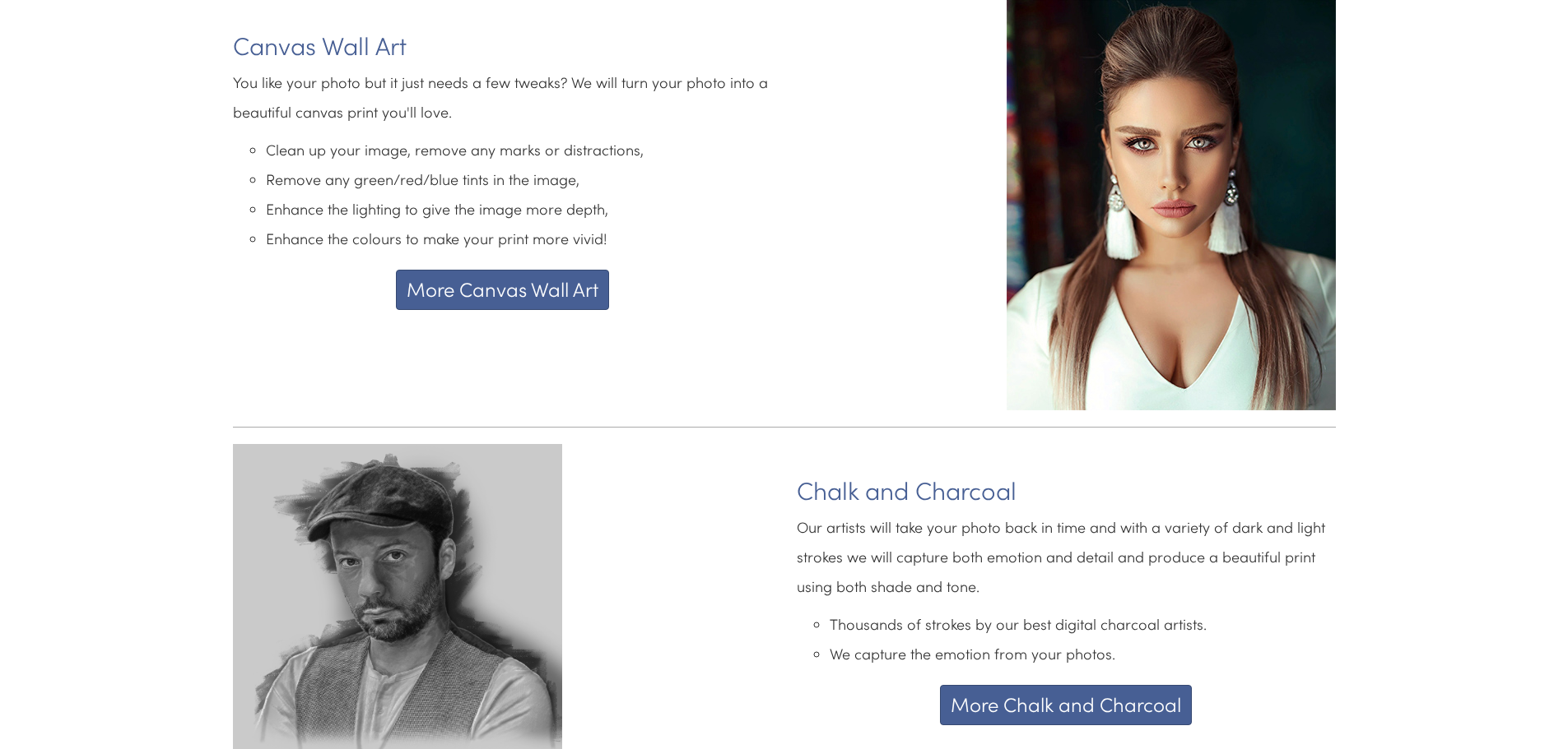
scroll to position [2742, 0]
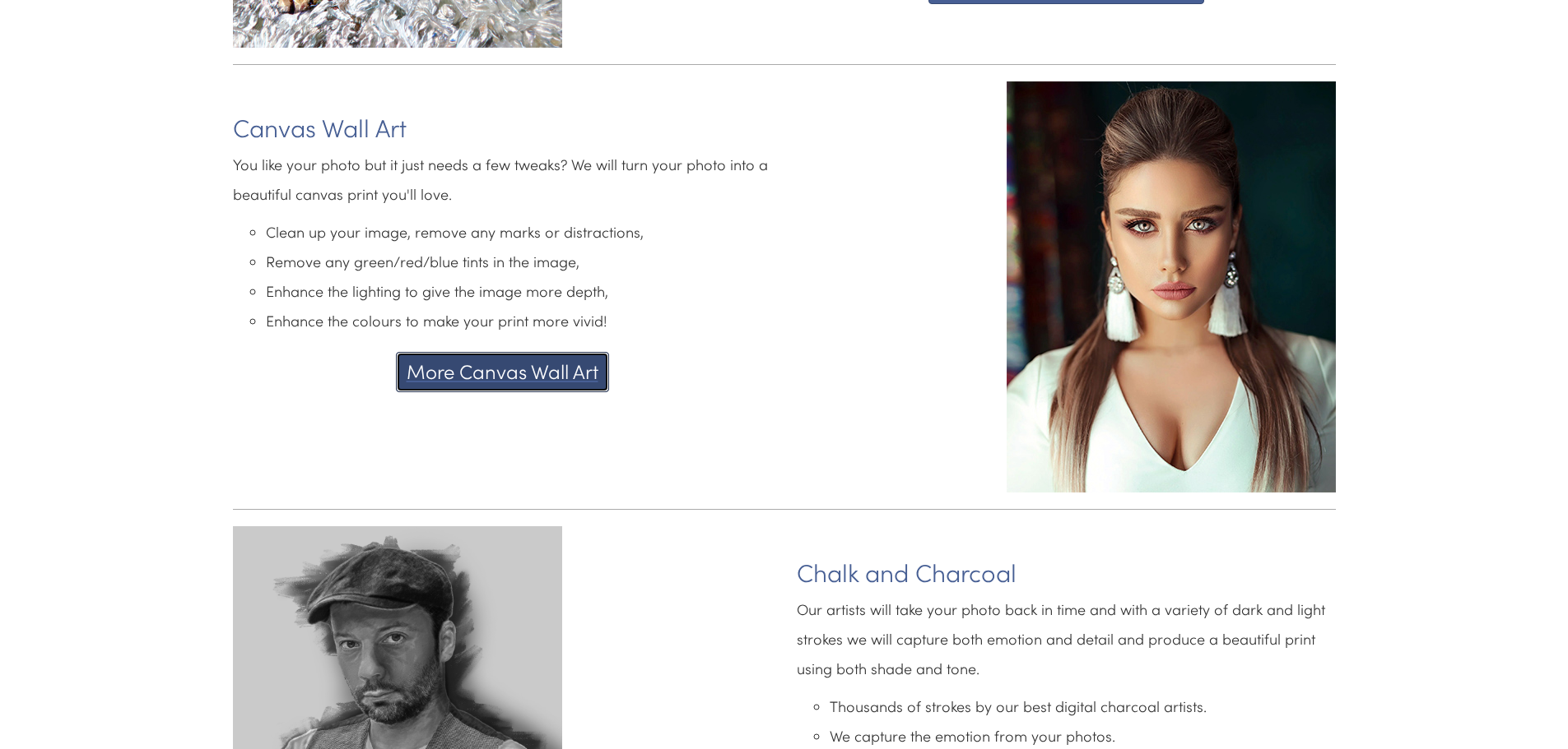
click at [489, 361] on button "More Canvas Wall Art" at bounding box center [503, 372] width 213 height 39
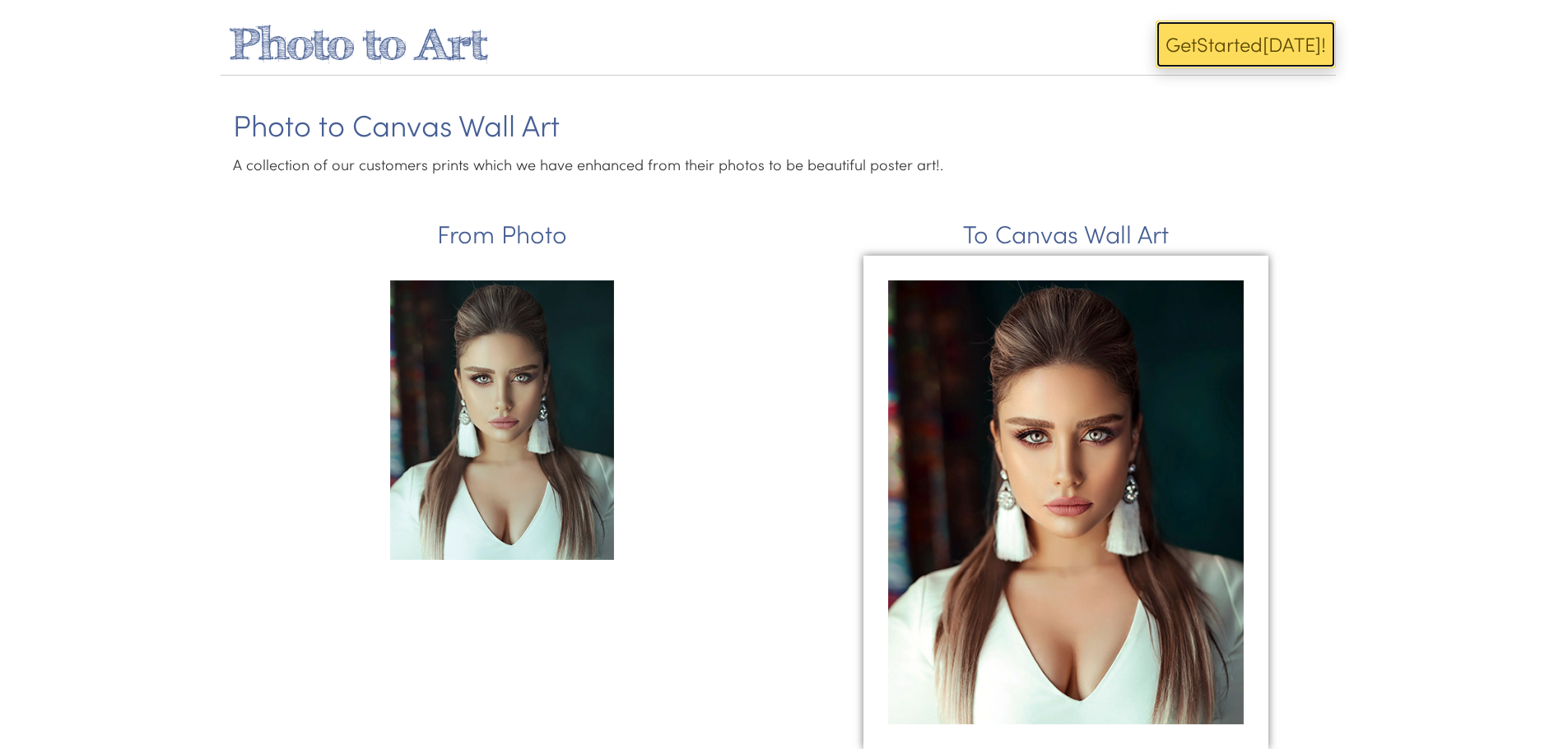
click at [1216, 45] on button "Get Start ed Today!" at bounding box center [1245, 44] width 180 height 47
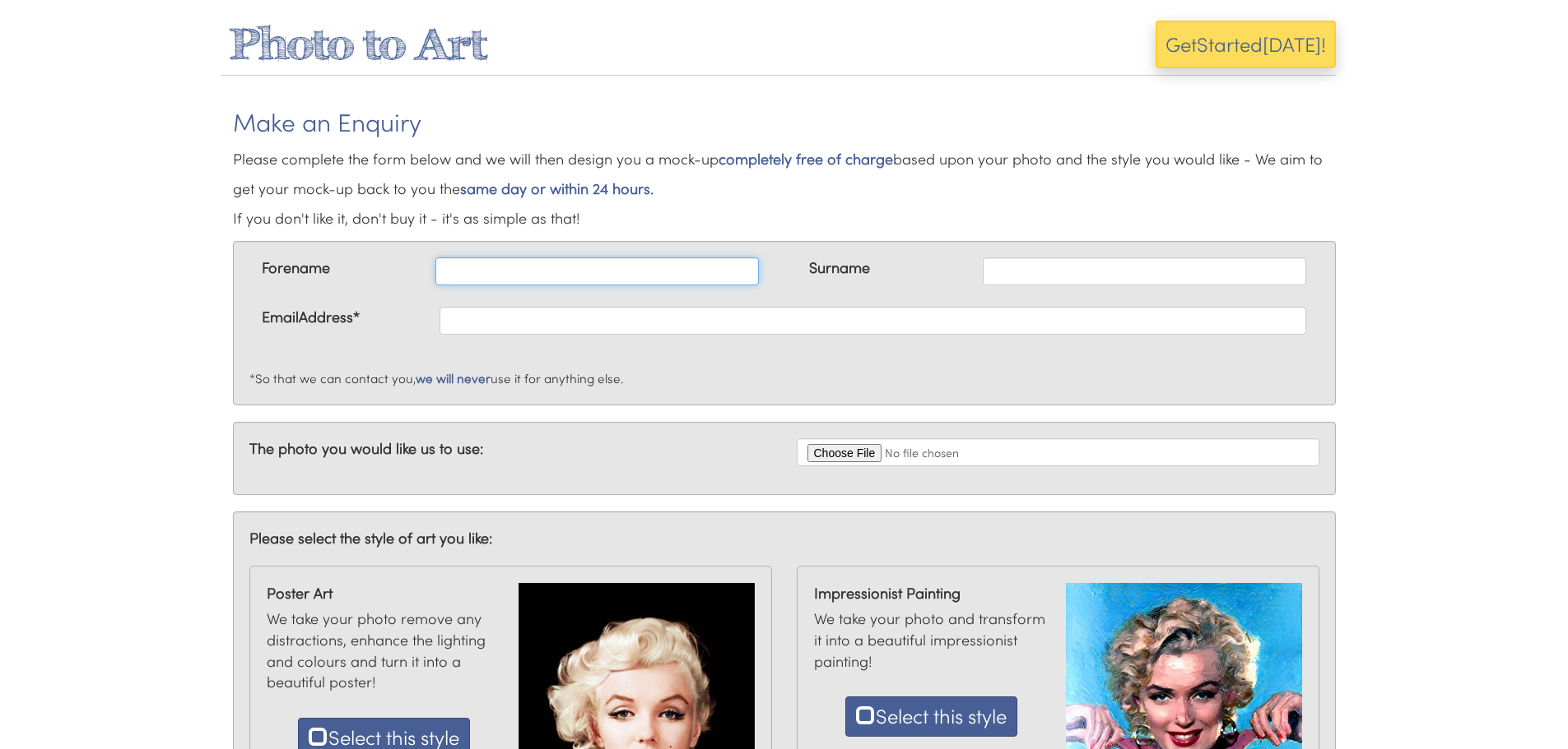
click at [474, 279] on input "text" at bounding box center [597, 271] width 324 height 28
type input "S"
type input "Thornton"
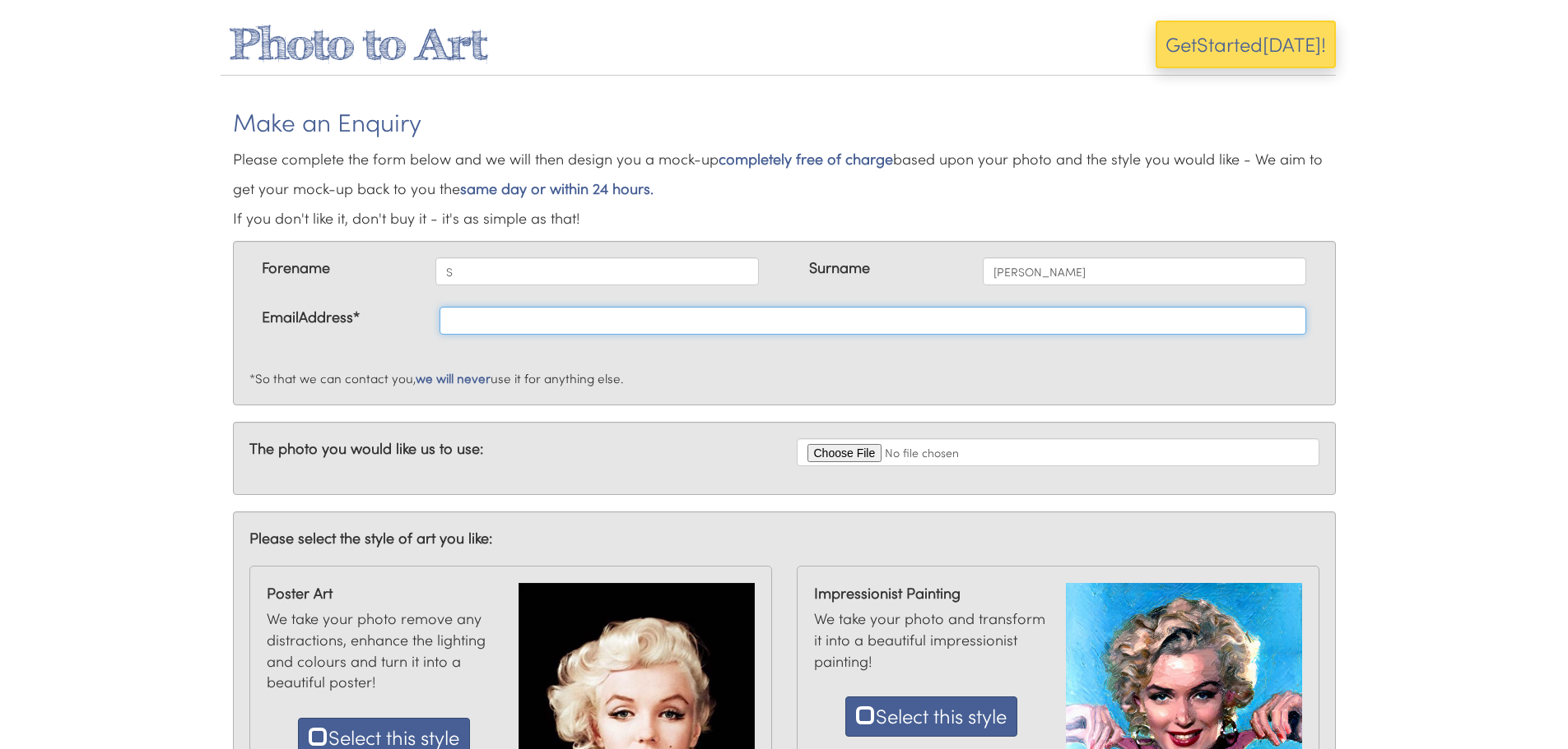
type input "stephen.a.thornton1@gmail.com"
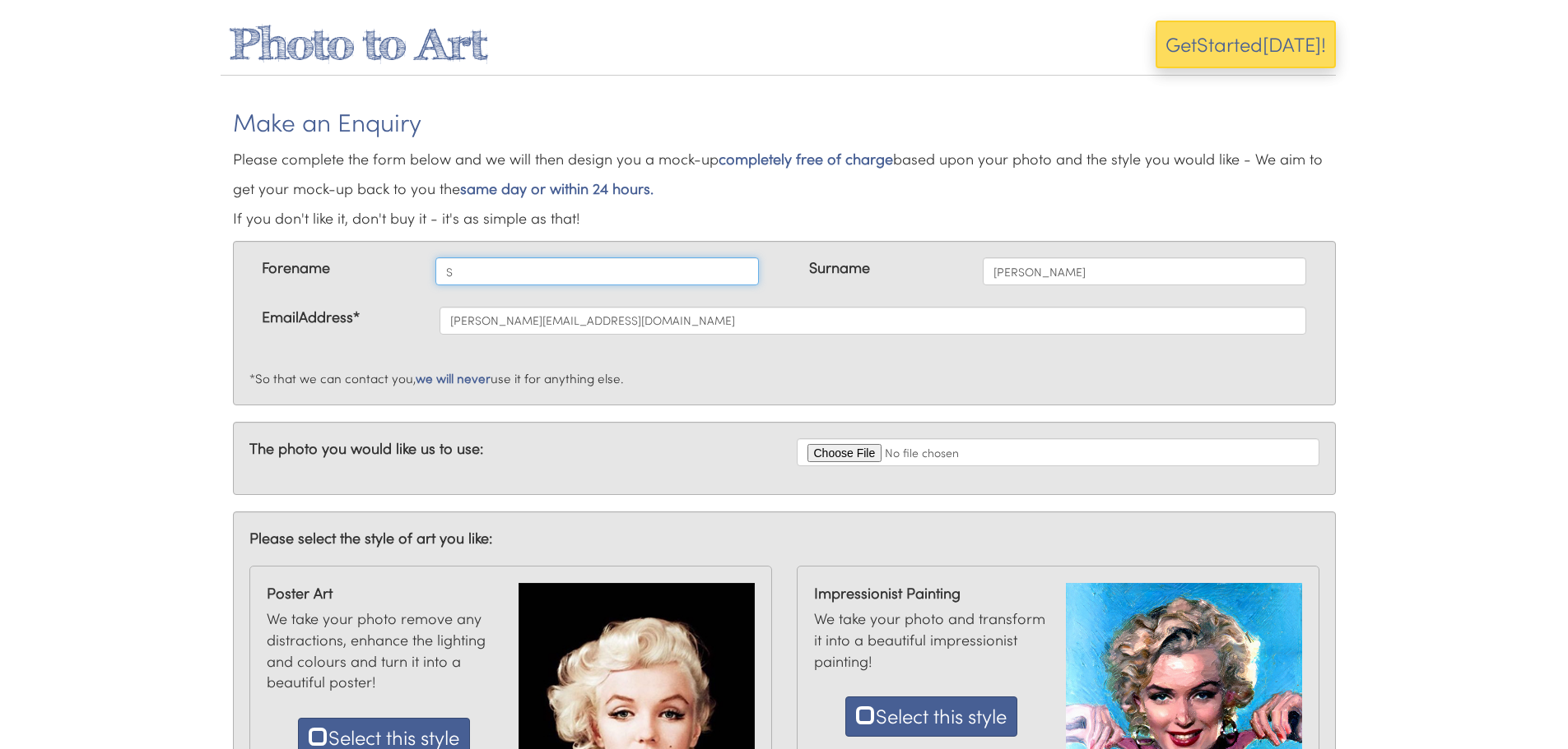
click at [502, 263] on input "S" at bounding box center [597, 271] width 324 height 28
type input "Stephen"
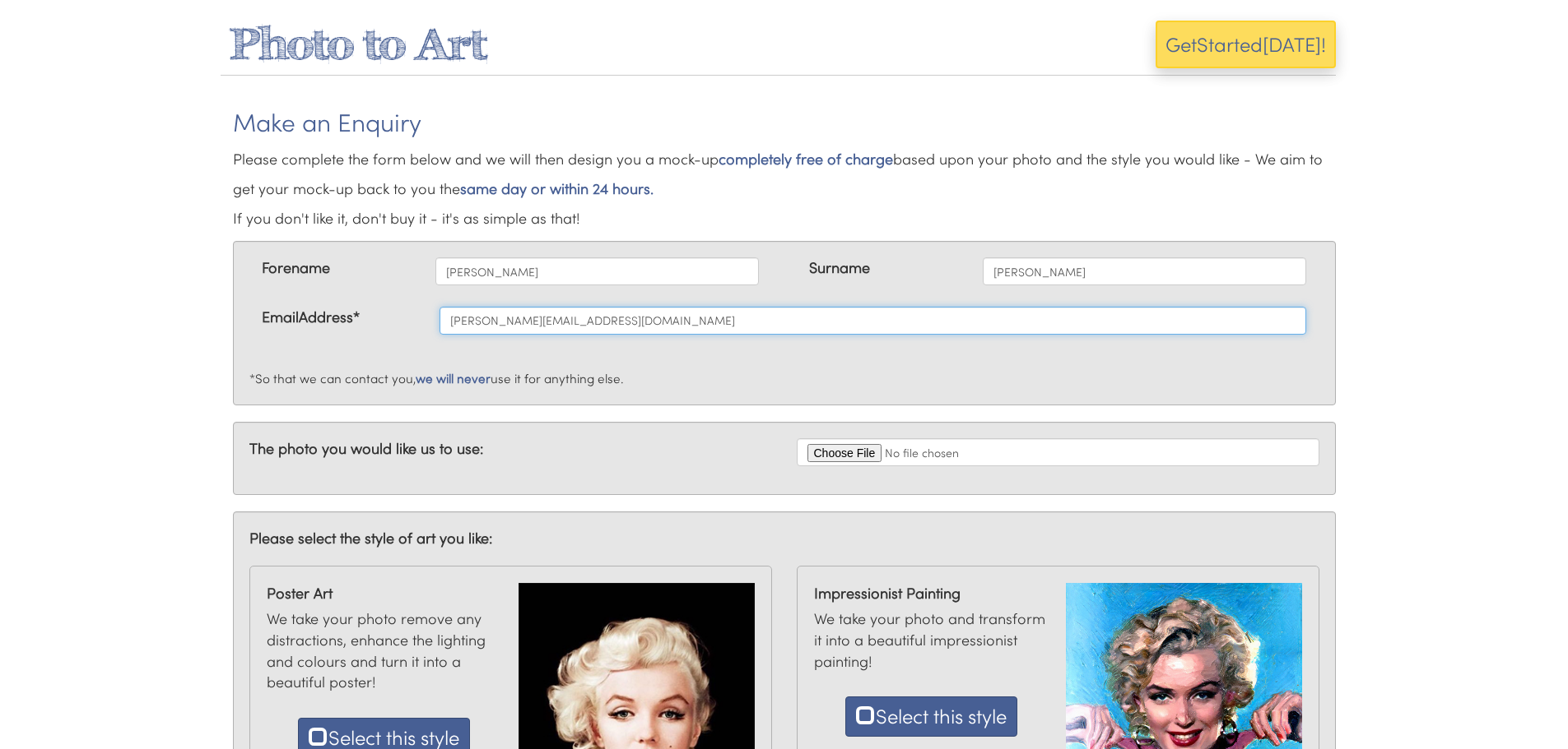
click at [647, 323] on input "stephen.a.thornton1@gmail.com" at bounding box center [872, 320] width 867 height 28
type input "stephen.a.thornton@aol.co.uk"
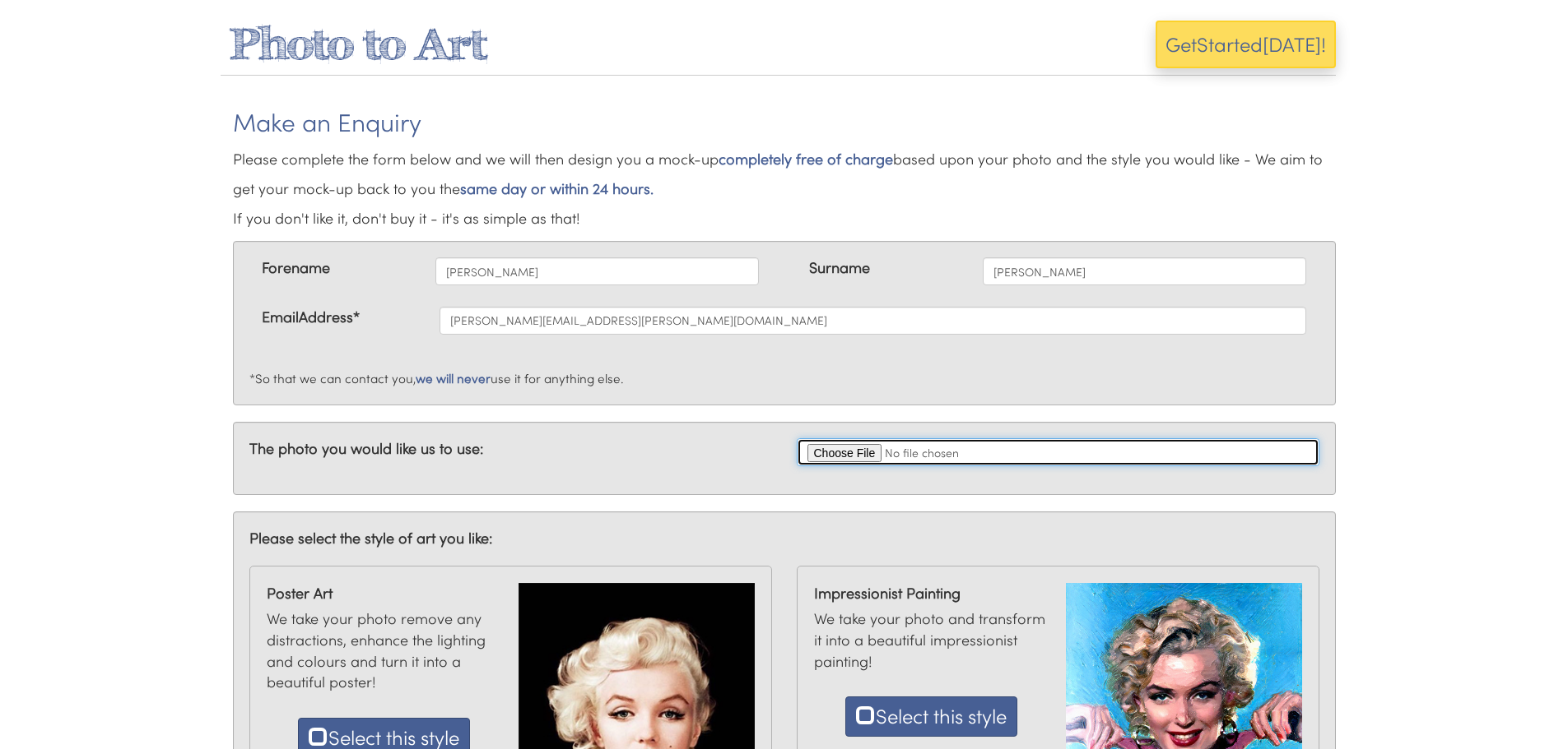
click at [858, 454] on input "file" at bounding box center [1058, 452] width 523 height 28
type input "C:\fakepath\IMG20250531082504.jpg"
click at [1018, 452] on input "file" at bounding box center [1058, 452] width 523 height 28
click at [857, 458] on input "file" at bounding box center [1058, 452] width 523 height 28
type input "C:\fakepath\IMG_20250606_130817.jpg"
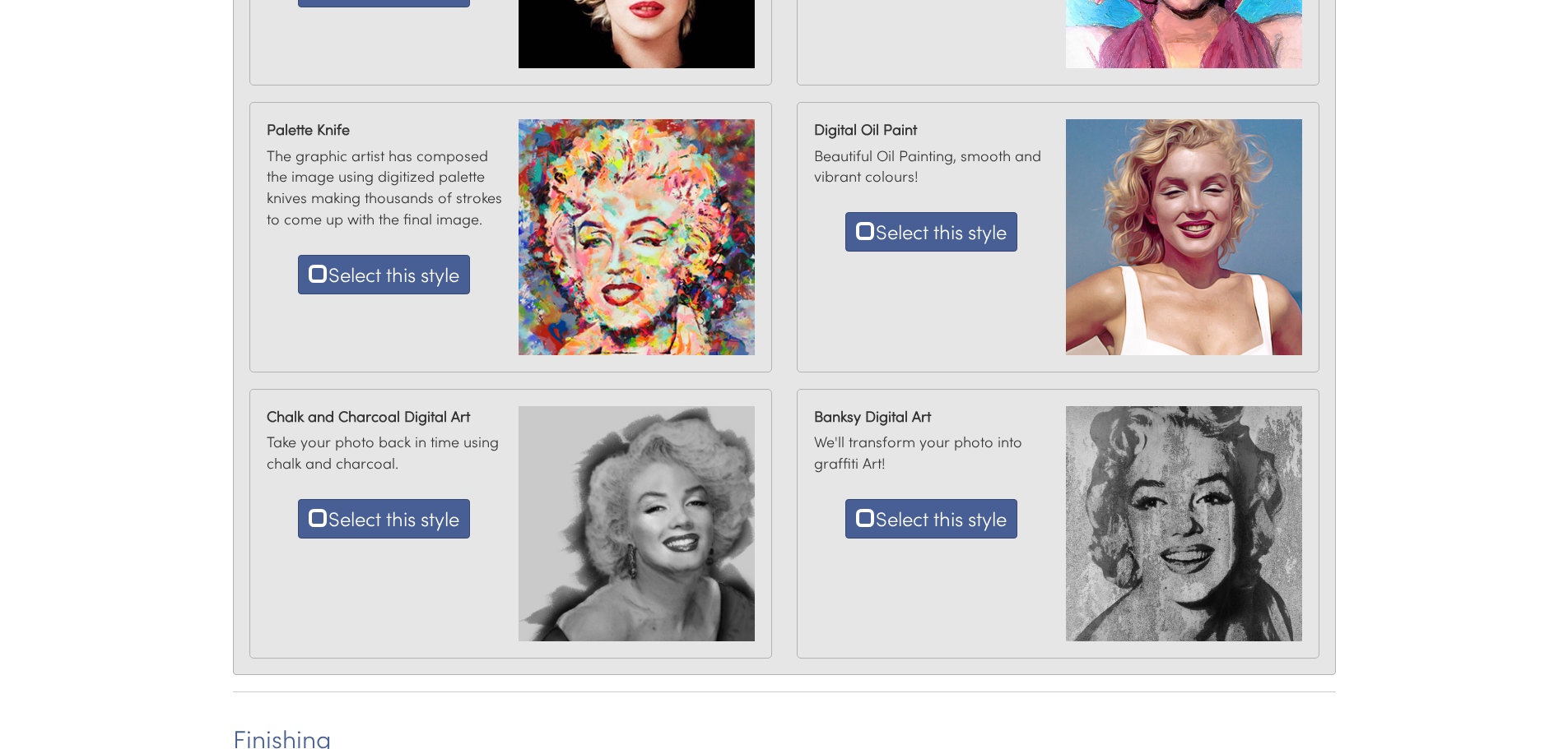
scroll to position [740, 0]
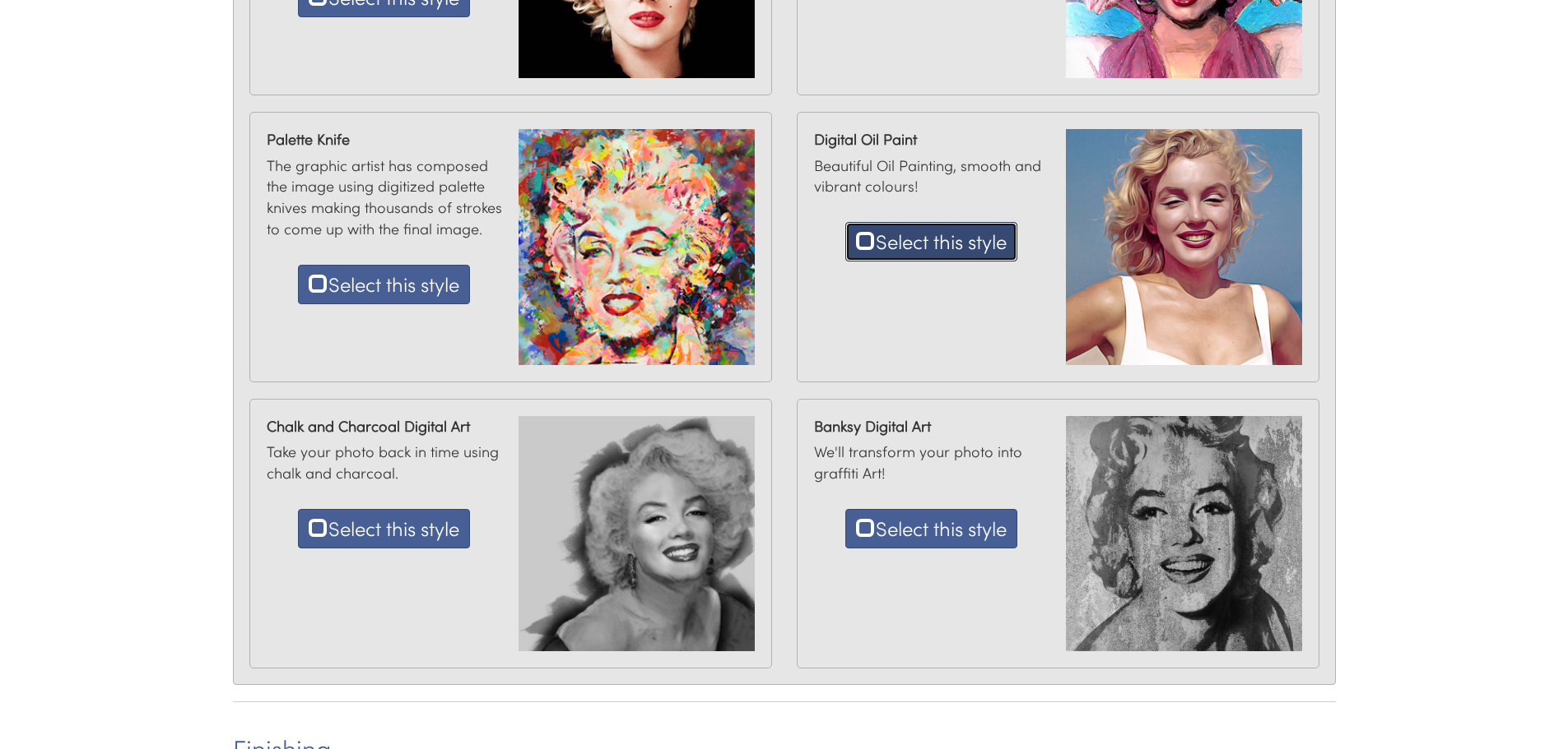
click at [928, 244] on button "Select this style" at bounding box center [931, 242] width 172 height 39
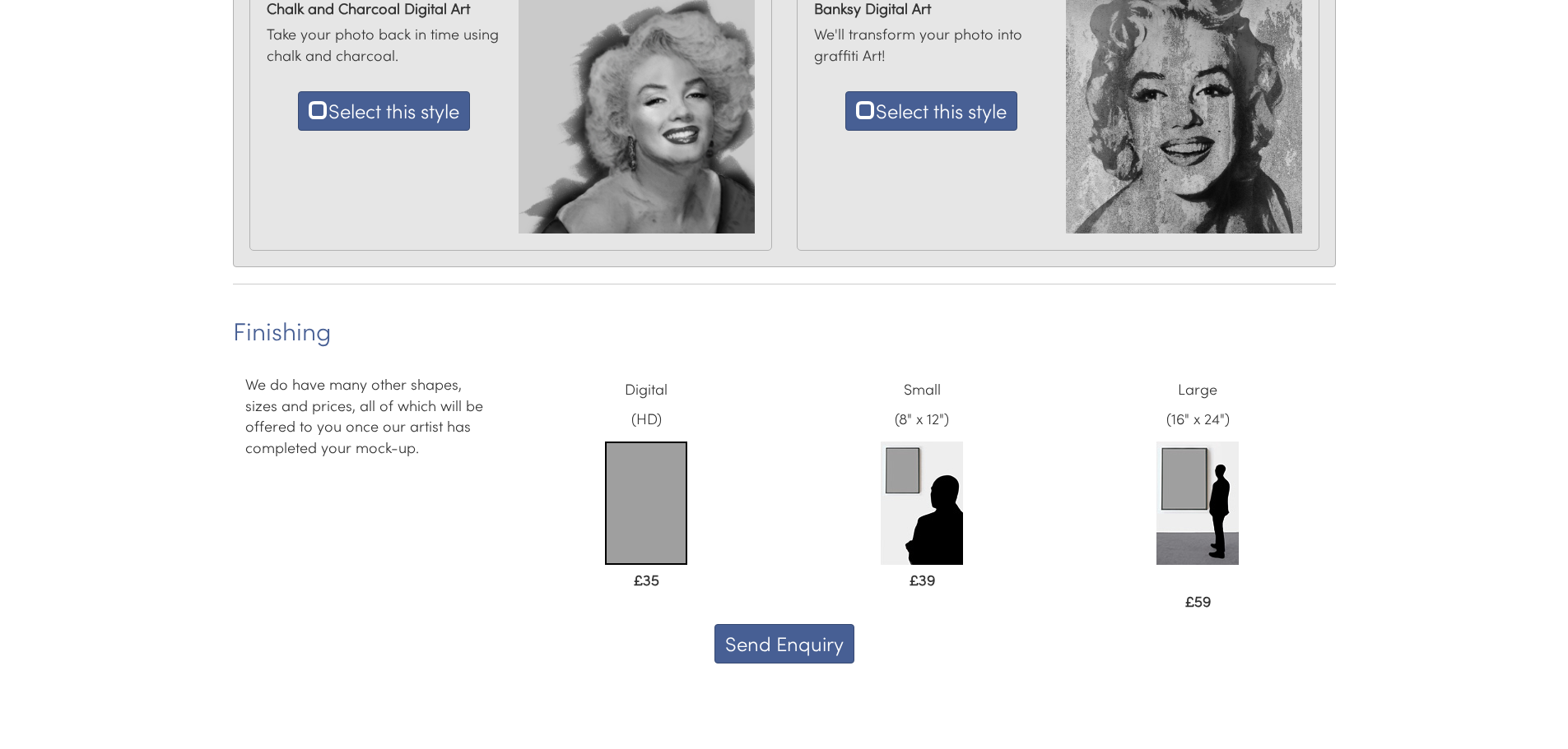
scroll to position [1164, 0]
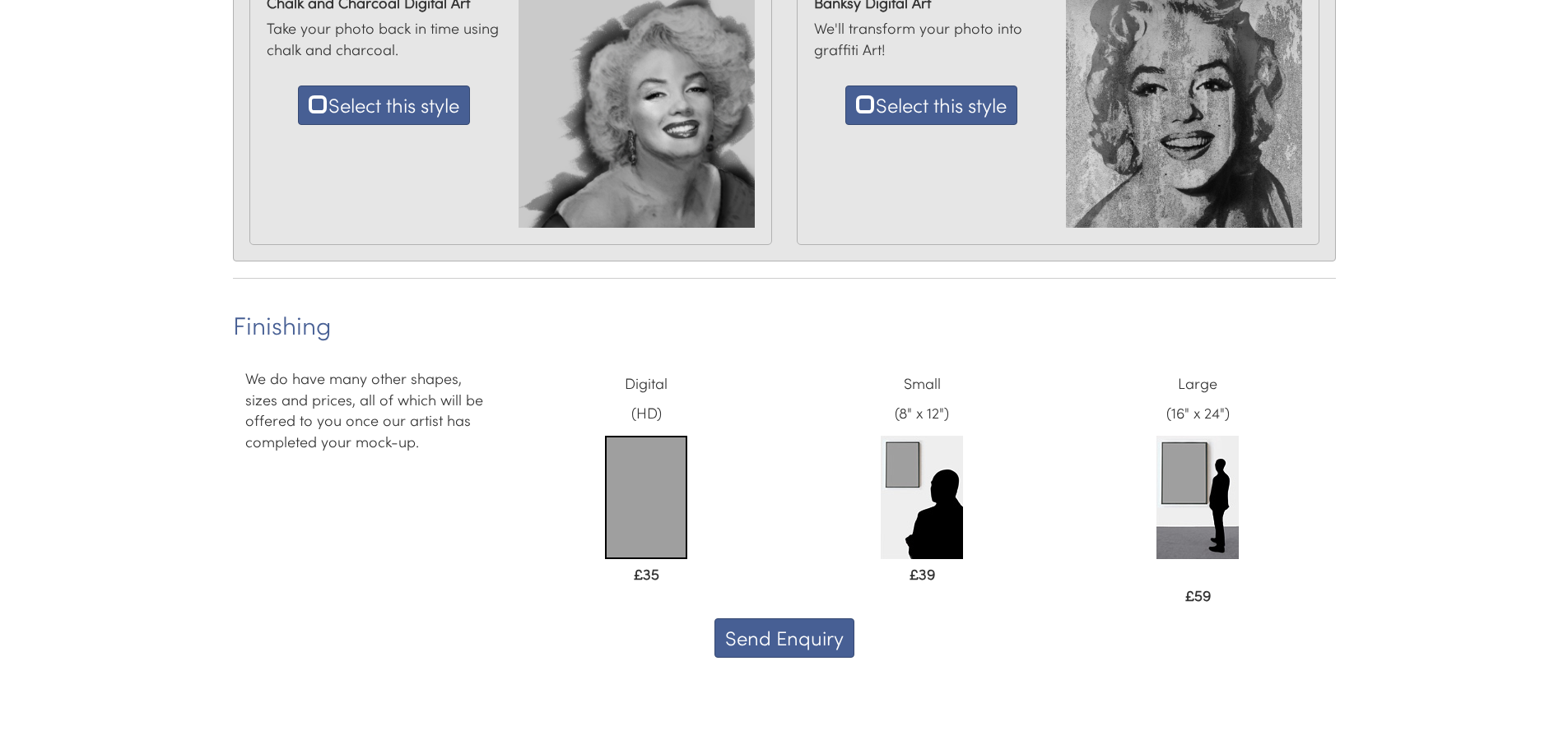
click at [1189, 476] on img at bounding box center [1198, 498] width 82 height 124
click at [1178, 503] on img at bounding box center [1198, 498] width 82 height 124
click at [1189, 502] on img at bounding box center [1198, 498] width 82 height 124
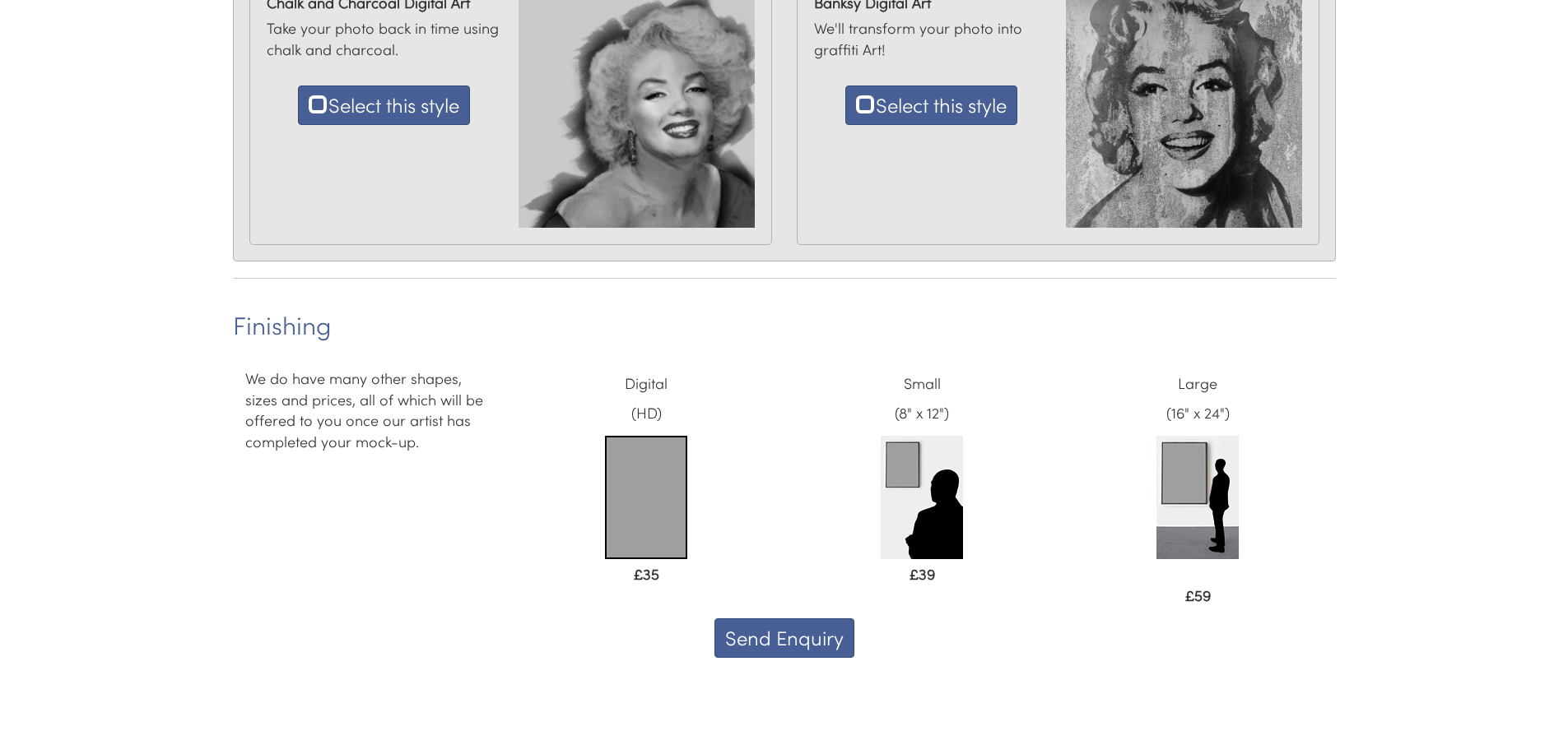
click at [1189, 502] on img at bounding box center [1198, 498] width 82 height 124
click at [770, 639] on button "Send Enquiry" at bounding box center [784, 638] width 140 height 39
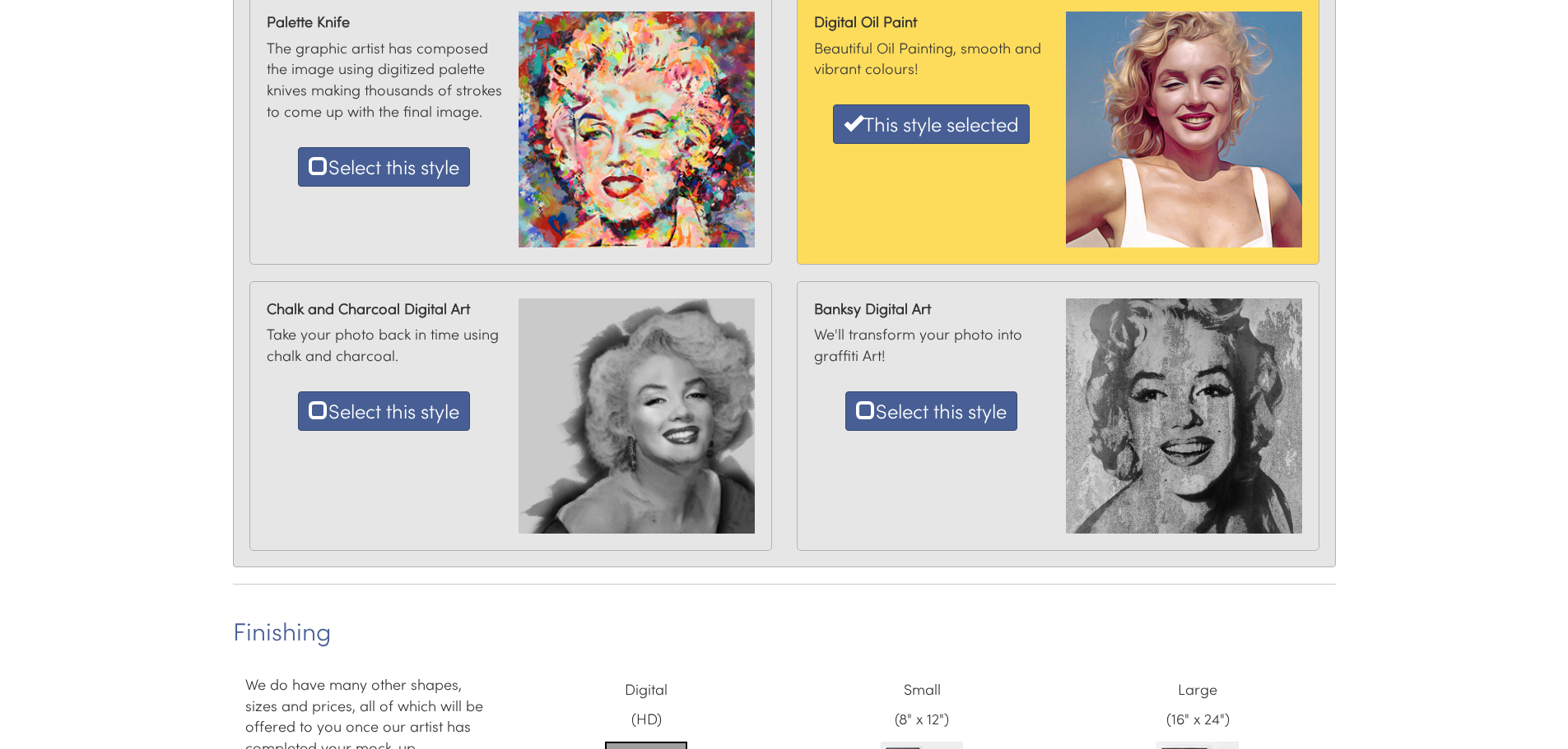
scroll to position [837, 0]
